Goal: Obtain resource: Obtain resource

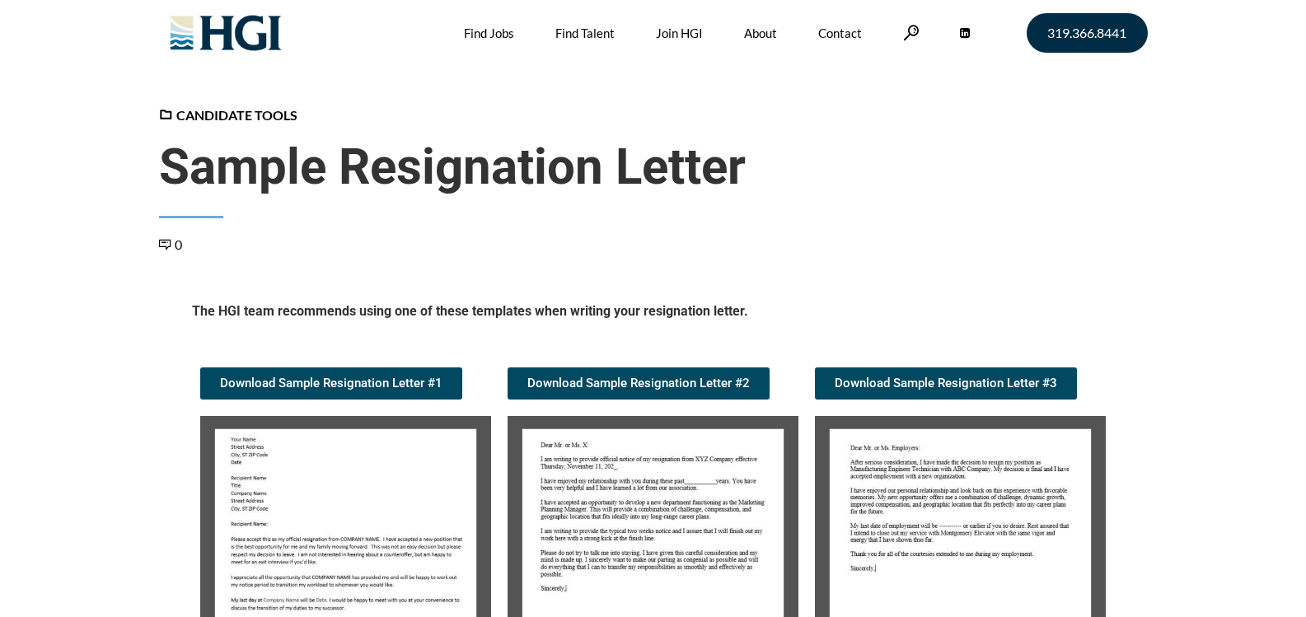
scroll to position [331, 0]
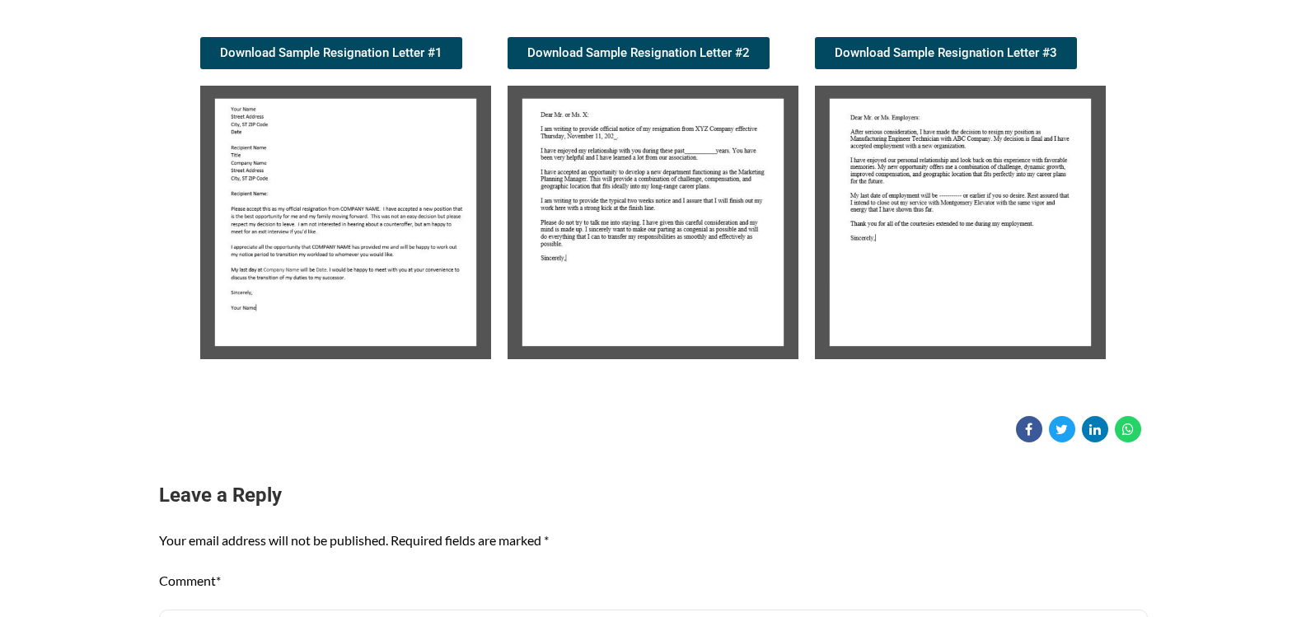
click at [365, 233] on img at bounding box center [345, 223] width 291 height 274
click at [340, 237] on img at bounding box center [345, 223] width 291 height 274
click at [340, 236] on img at bounding box center [345, 223] width 291 height 274
click at [340, 232] on img at bounding box center [345, 223] width 291 height 274
click at [340, 230] on img at bounding box center [345, 223] width 291 height 274
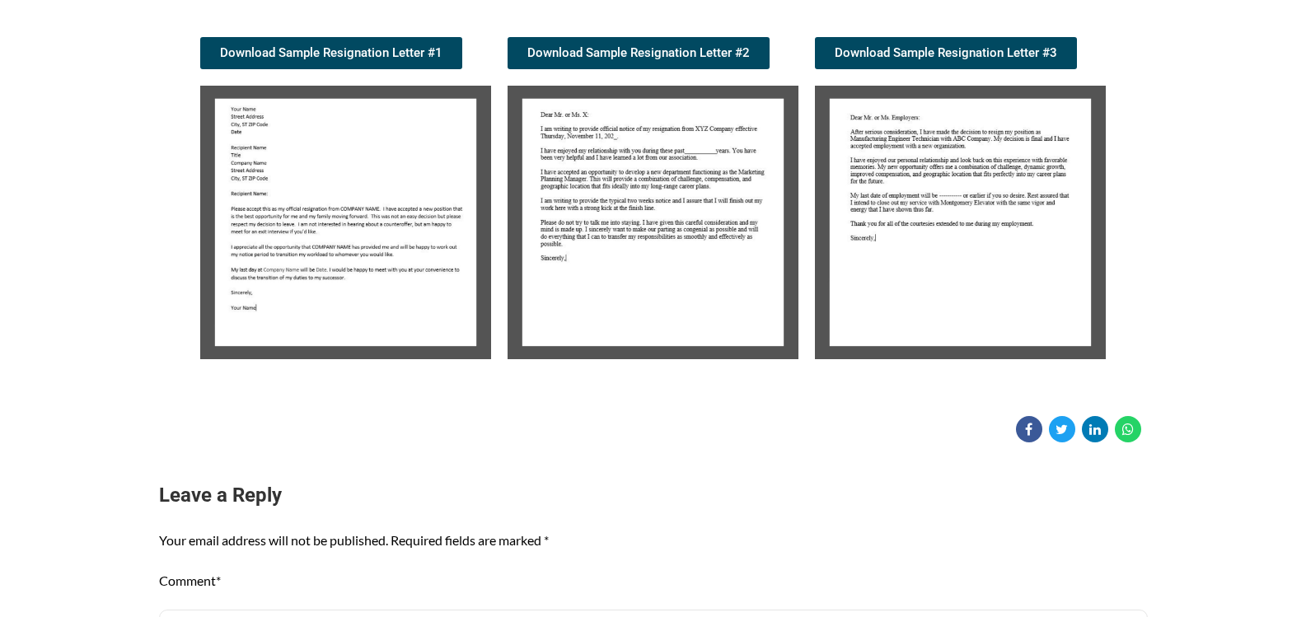
click at [654, 189] on img at bounding box center [653, 223] width 291 height 274
click at [309, 255] on img at bounding box center [345, 223] width 291 height 274
click at [309, 254] on img at bounding box center [345, 223] width 291 height 274
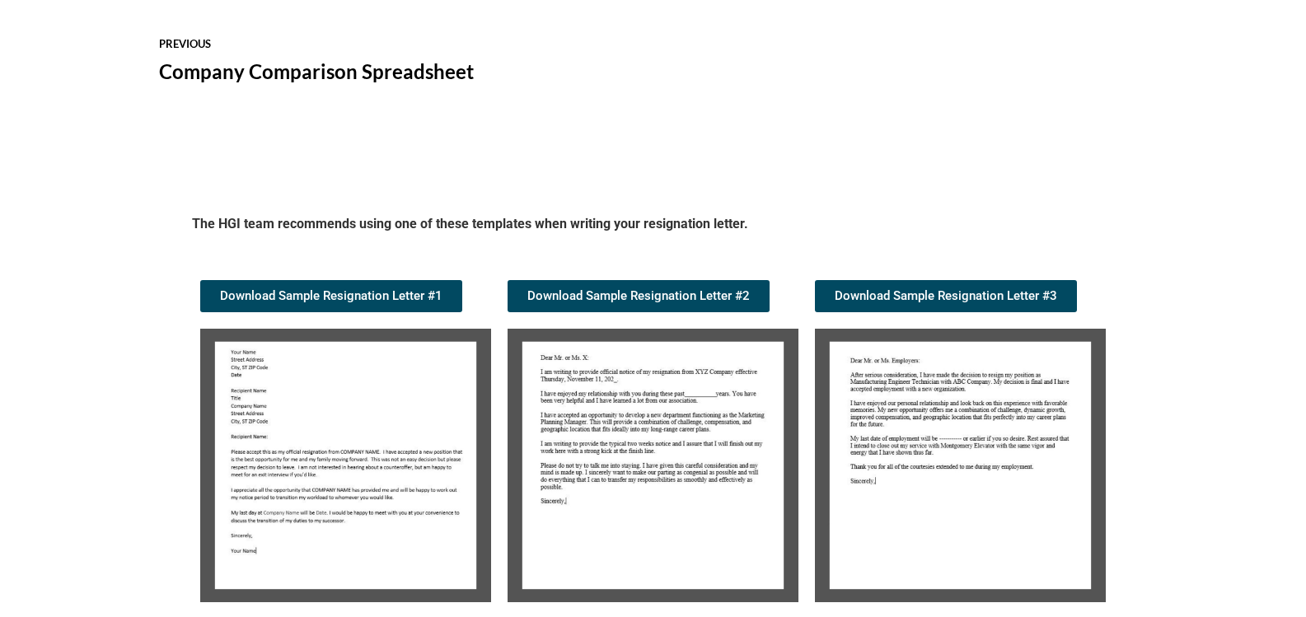
scroll to position [1579, 0]
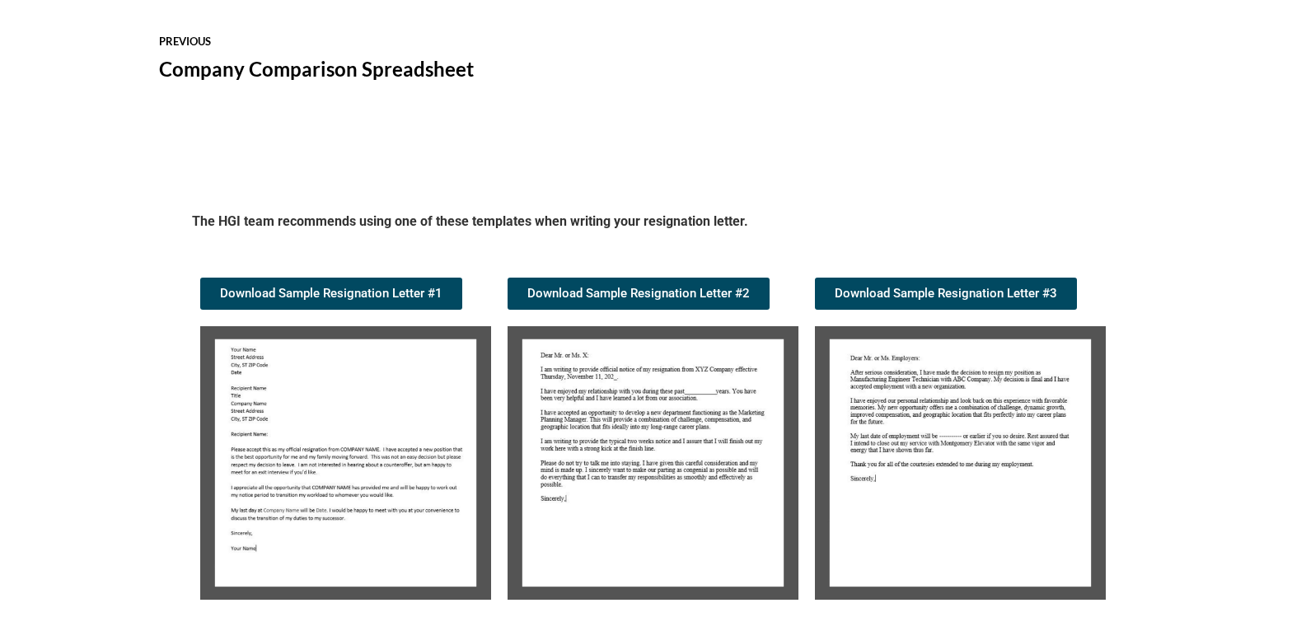
click at [315, 458] on img at bounding box center [345, 463] width 291 height 274
click at [331, 436] on img at bounding box center [345, 463] width 291 height 274
click at [321, 510] on img at bounding box center [345, 463] width 291 height 274
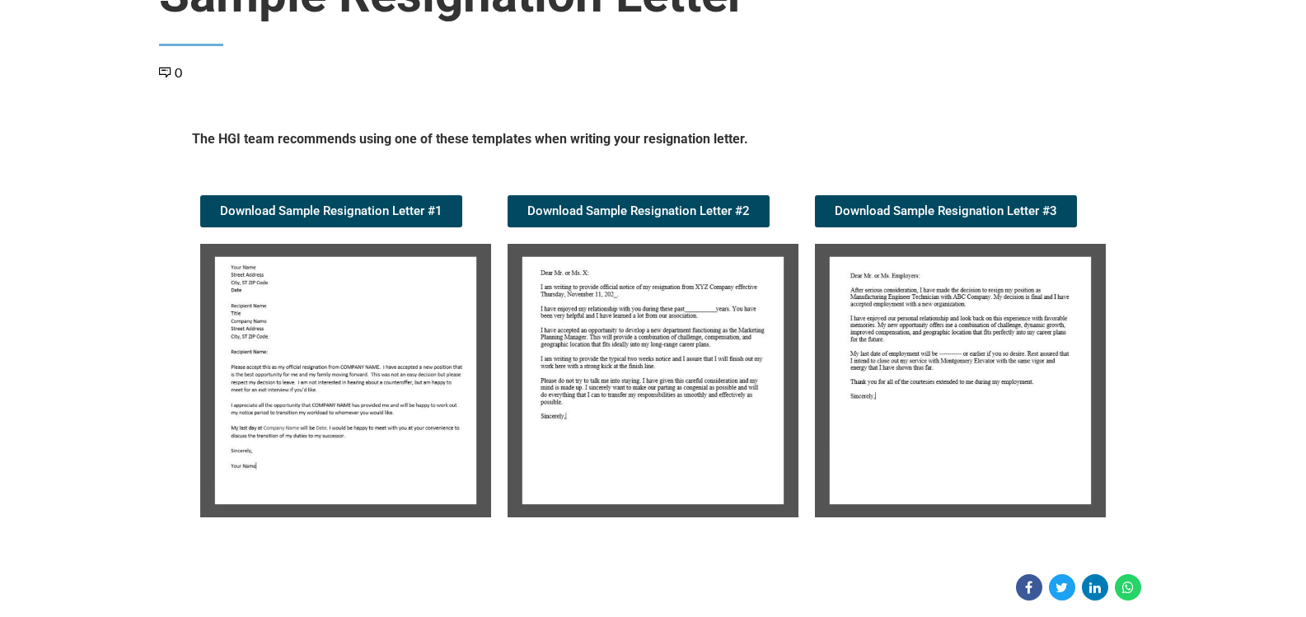
scroll to position [13, 0]
